Goal: Transaction & Acquisition: Purchase product/service

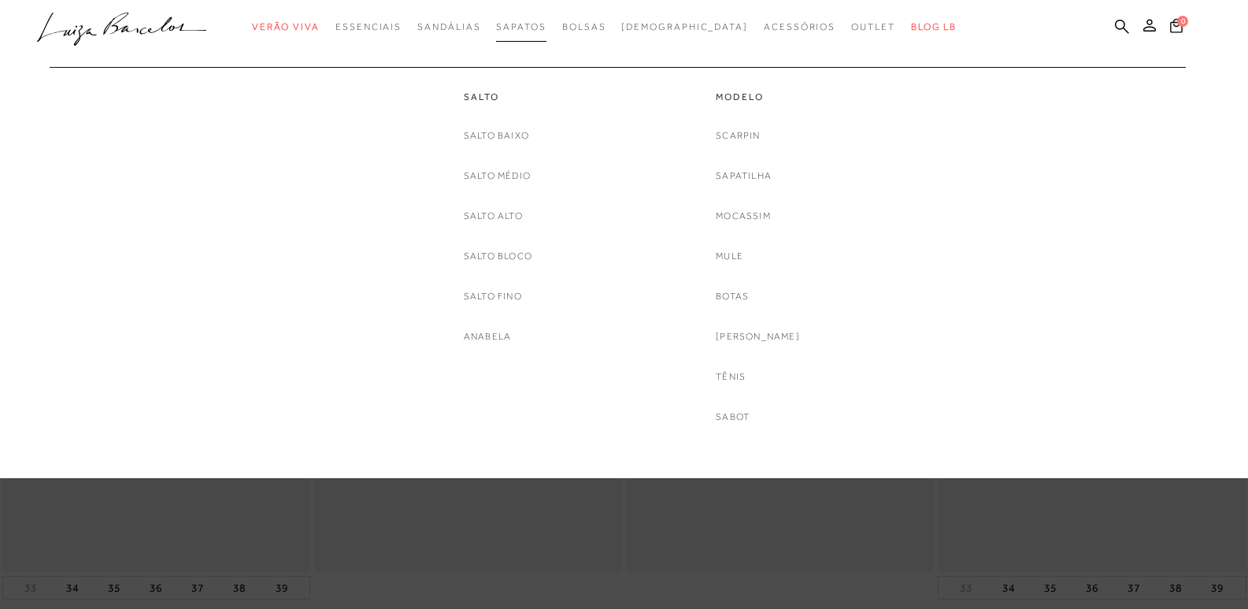
click at [528, 27] on span "Sapatos" at bounding box center [521, 26] width 50 height 11
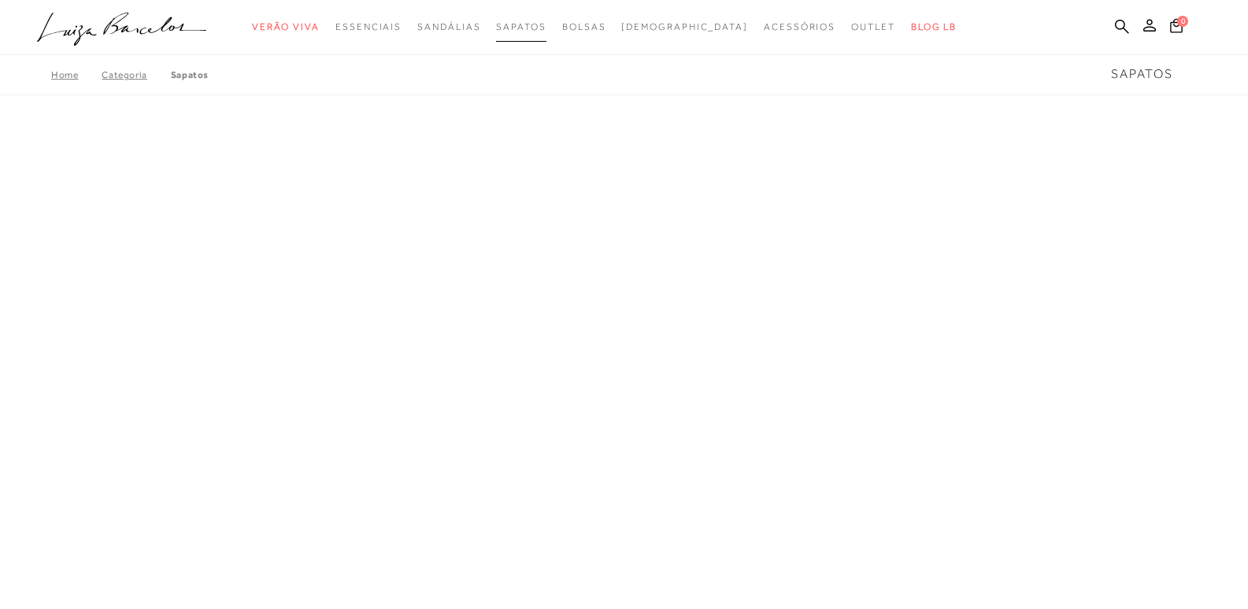
click at [528, 27] on span "Sapatos" at bounding box center [521, 26] width 50 height 11
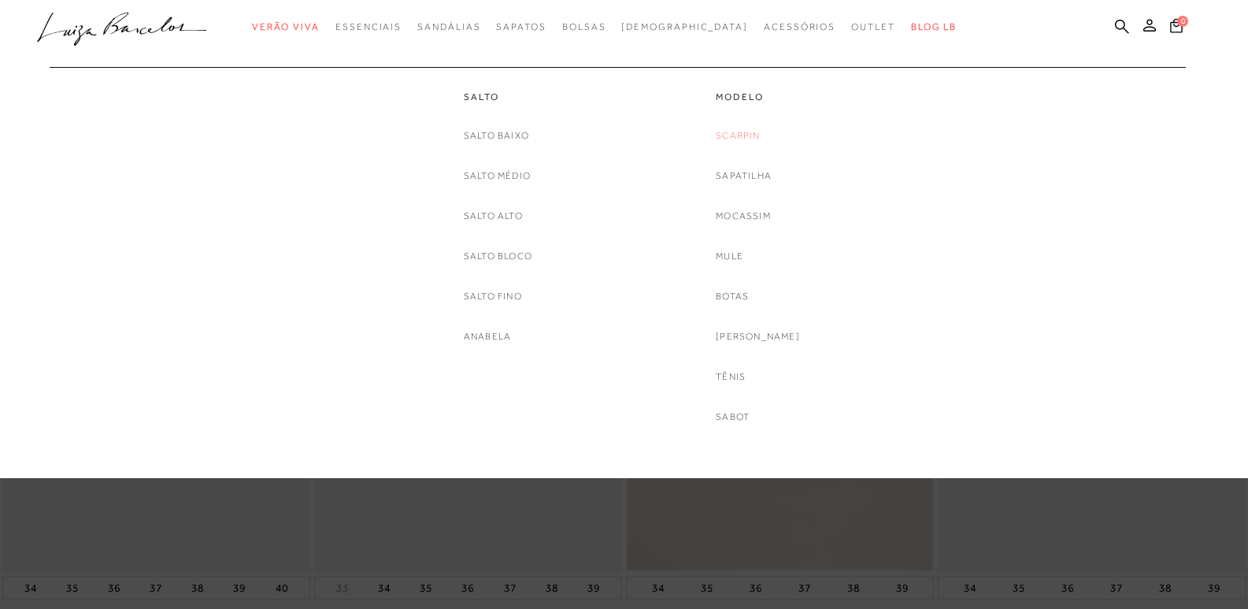
click at [760, 133] on link "Scarpin" at bounding box center [738, 136] width 44 height 17
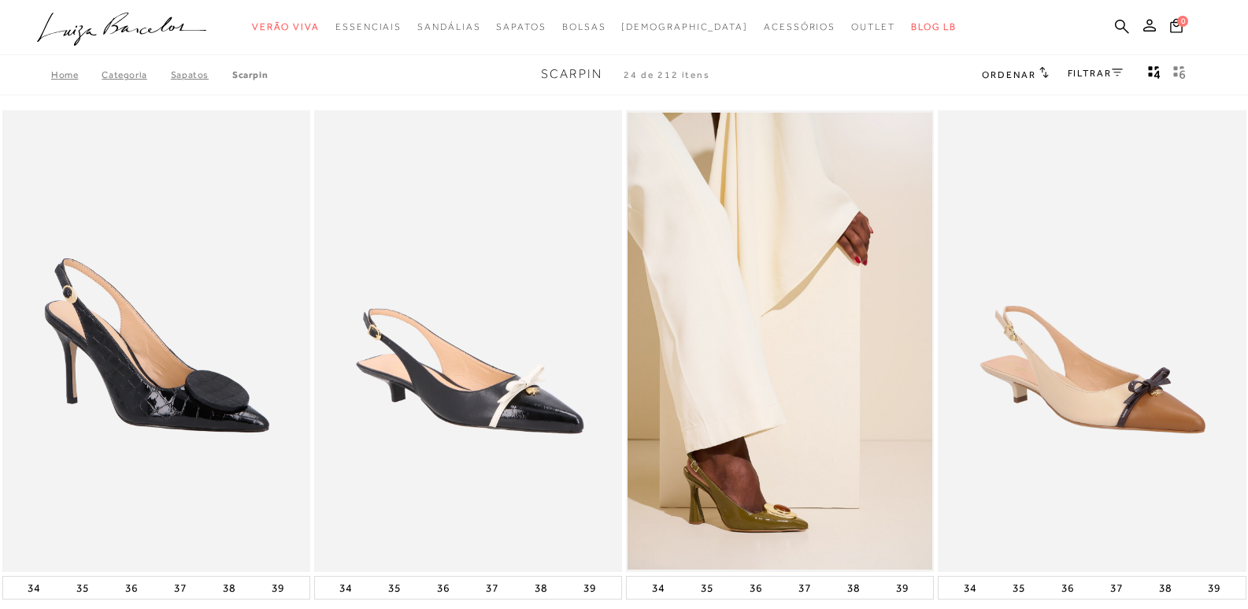
click at [1100, 72] on link "FILTRAR" at bounding box center [1095, 73] width 55 height 11
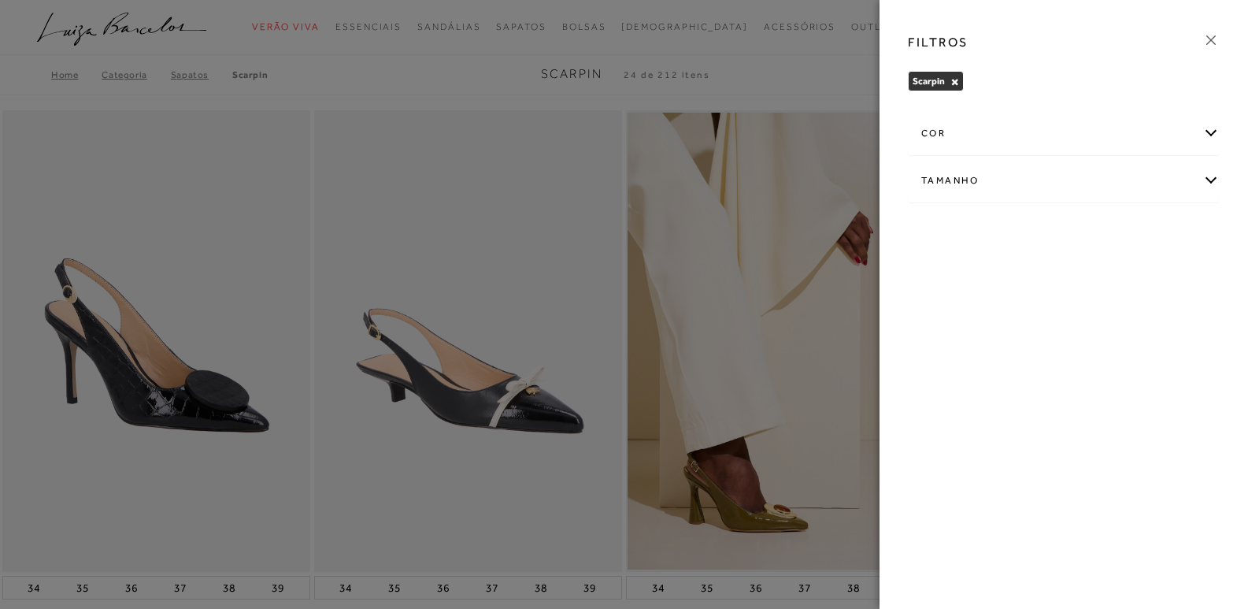
click at [1042, 169] on div "Tamanho" at bounding box center [1064, 181] width 310 height 42
click at [1120, 228] on span "37" at bounding box center [1110, 231] width 23 height 12
click at [1111, 231] on span "37" at bounding box center [1110, 231] width 23 height 12
click at [1111, 231] on input "37" at bounding box center [1103, 234] width 16 height 16
checkbox input "true"
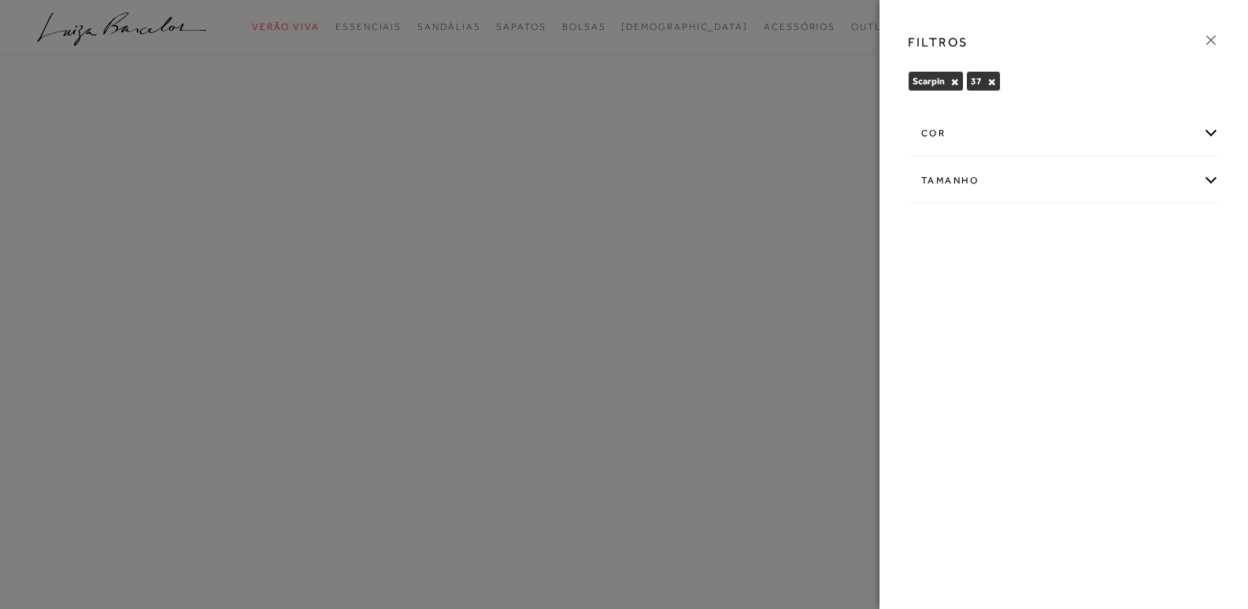
click at [1209, 39] on icon at bounding box center [1211, 40] width 17 height 17
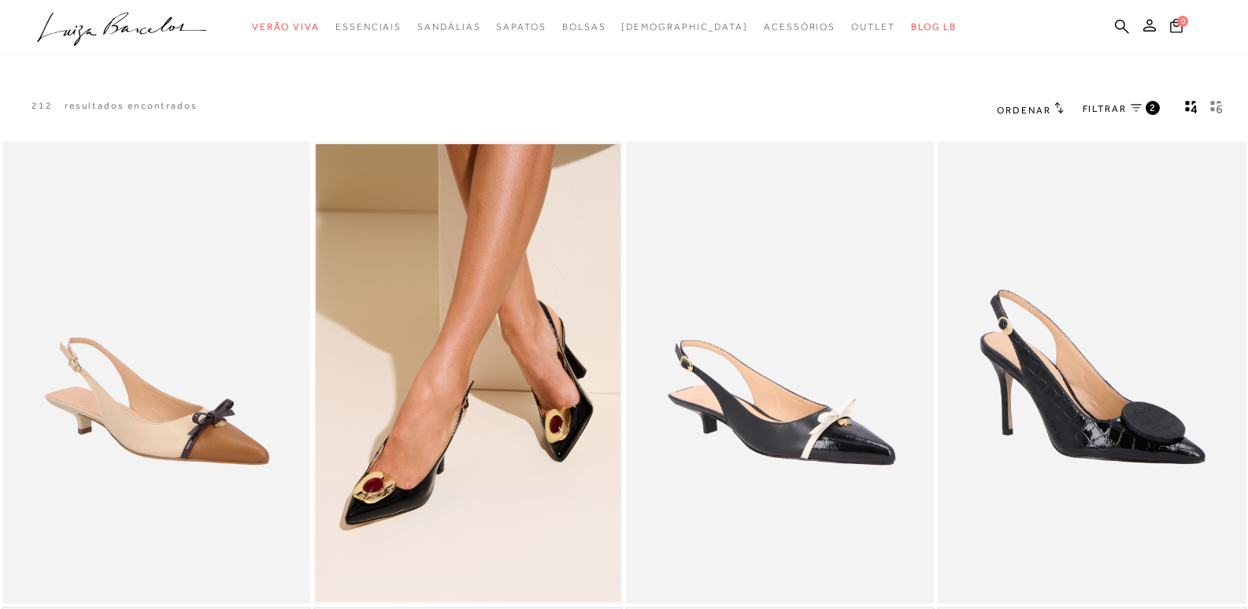
click at [1058, 103] on icon at bounding box center [1059, 107] width 9 height 11
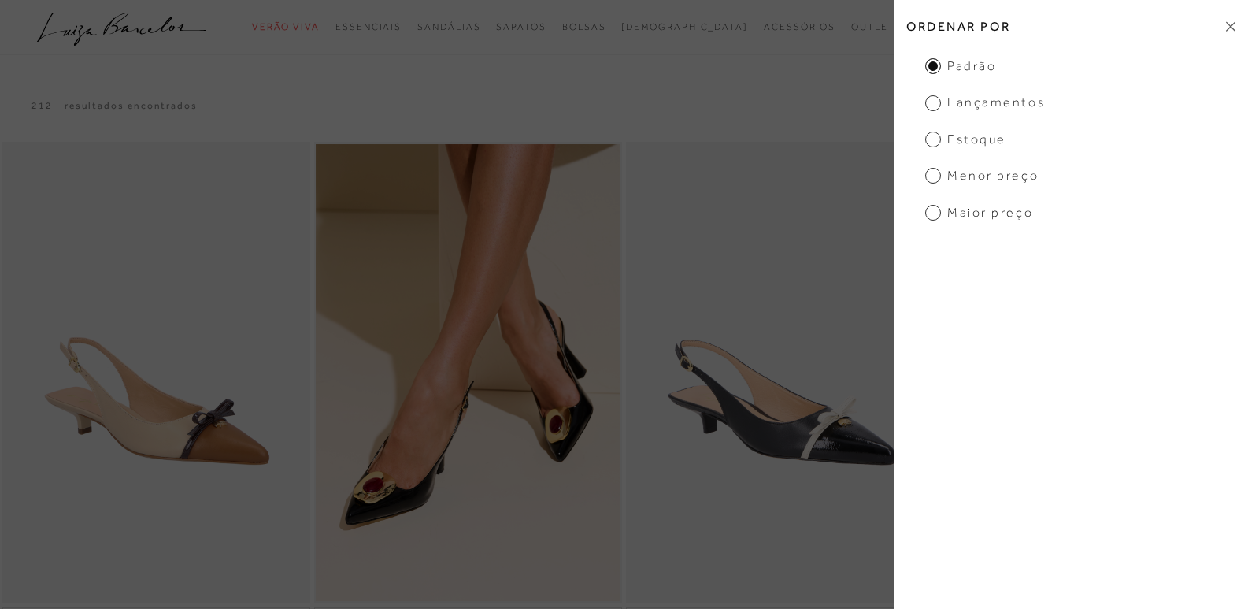
click at [929, 174] on span "Menor Preço" at bounding box center [981, 175] width 113 height 17
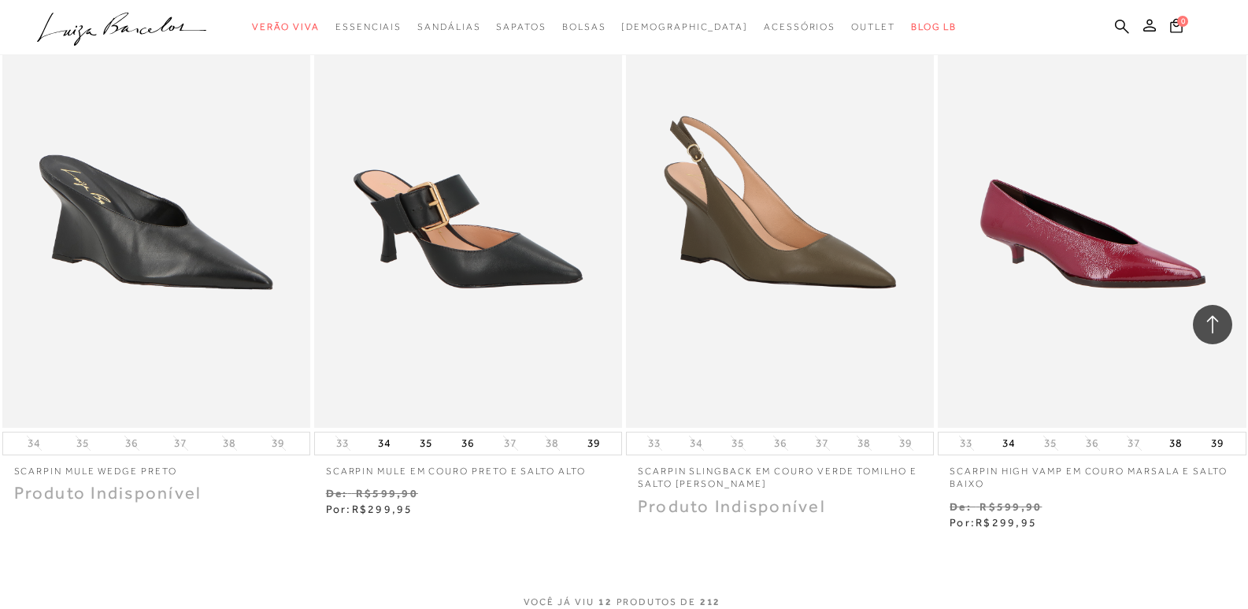
scroll to position [1733, 0]
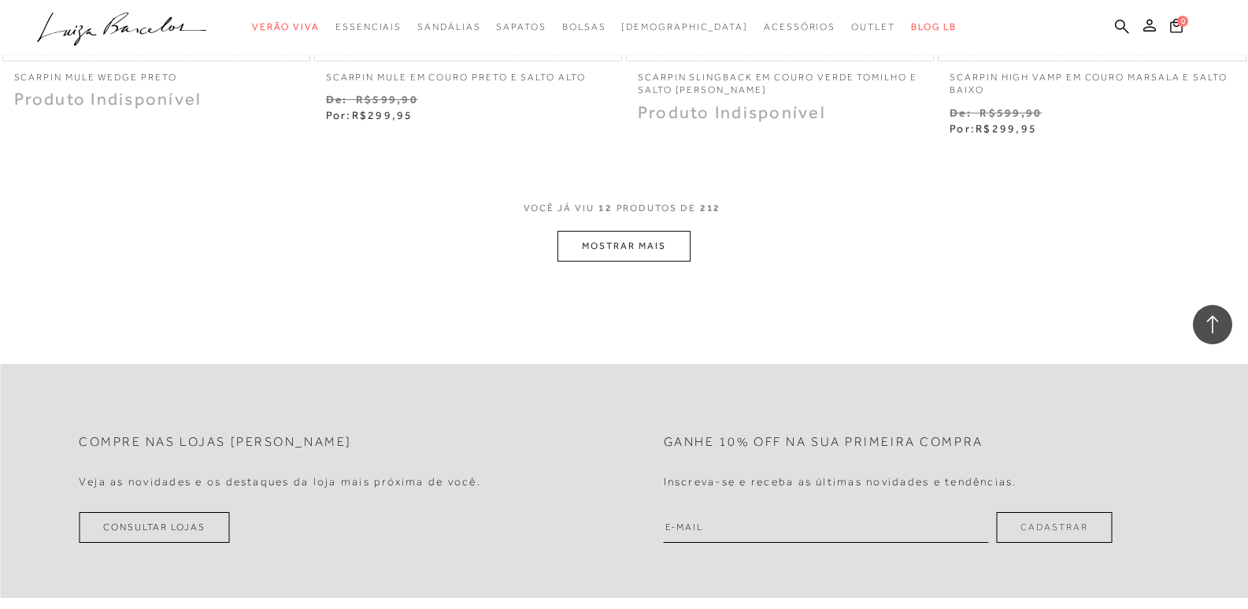
click at [604, 245] on button "MOSTRAR MAIS" at bounding box center [624, 246] width 132 height 31
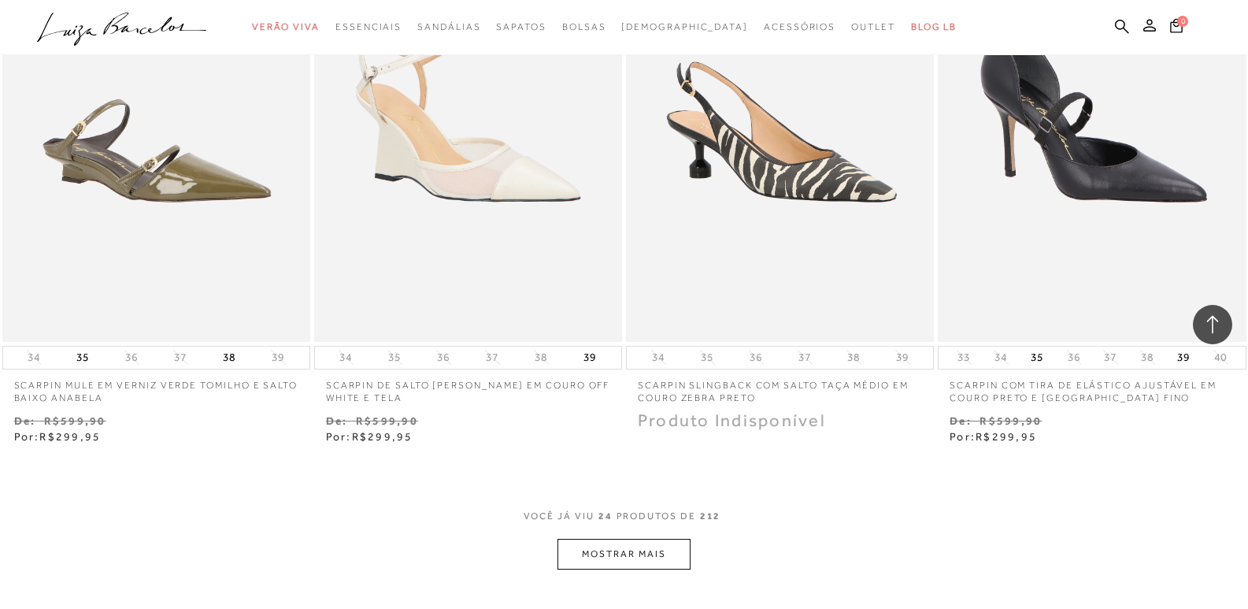
scroll to position [3308, 0]
